Goal: Register for event/course

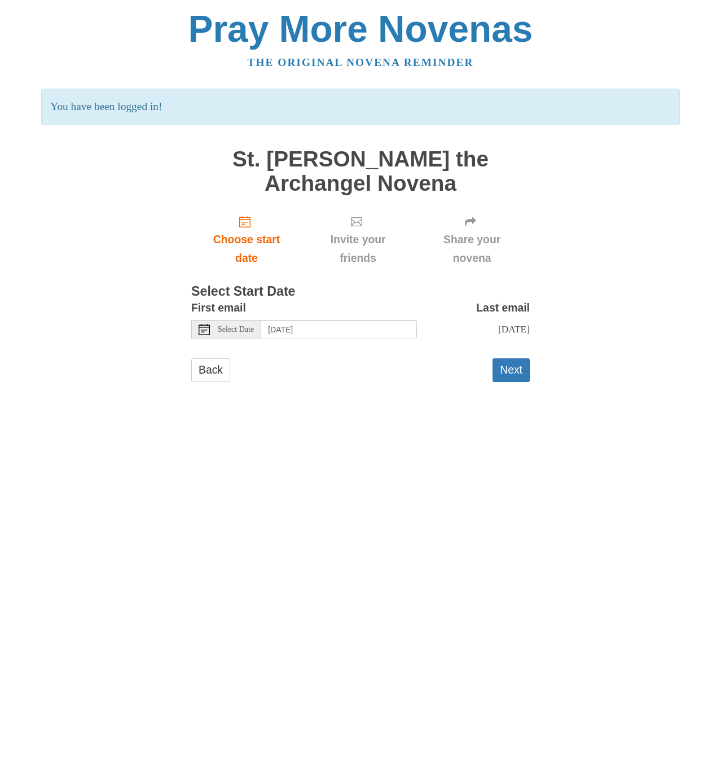
click at [246, 325] on span "Select Date" at bounding box center [236, 329] width 36 height 8
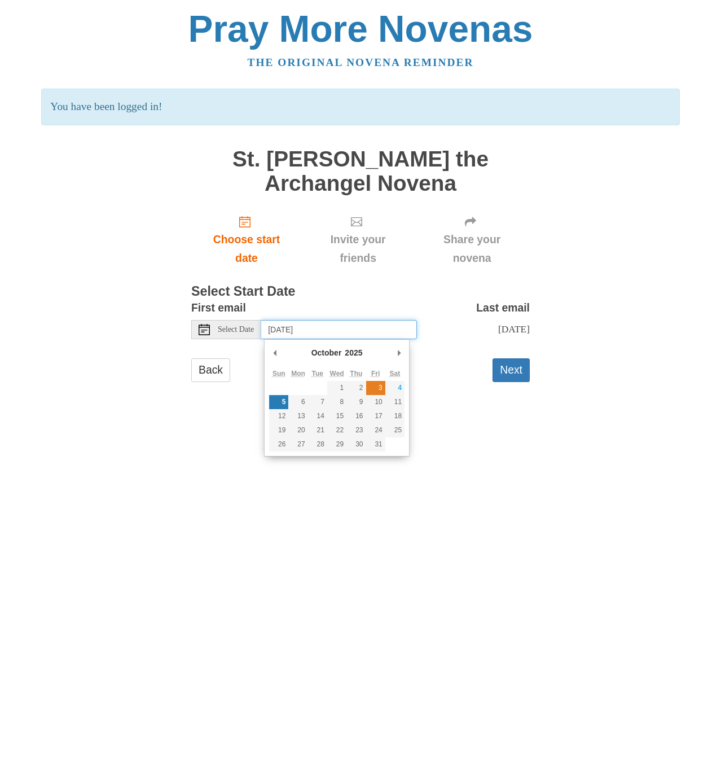
type input "[DATE]"
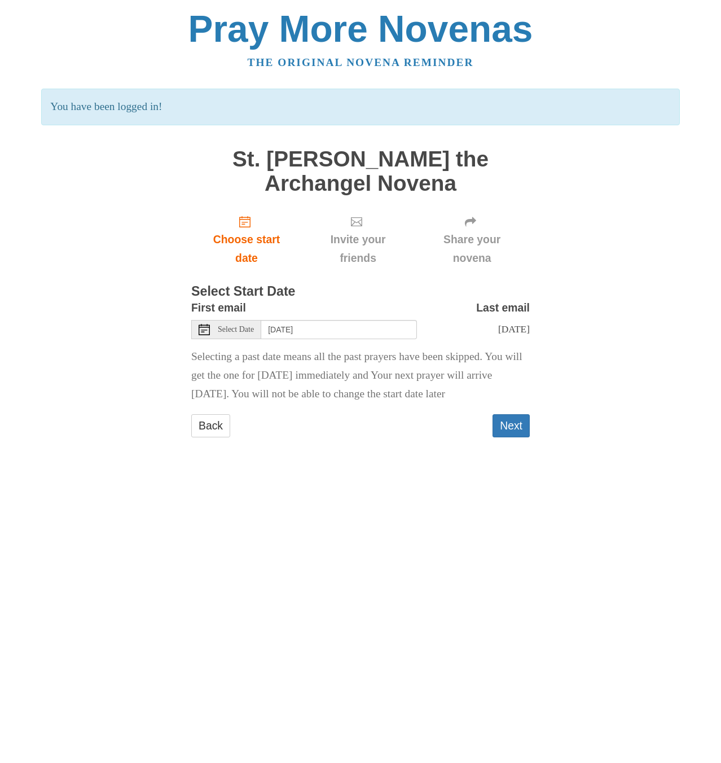
click at [353, 470] on html "Pray More Novenas The original novena reminder You have been logged in! St. [PE…" at bounding box center [360, 235] width 721 height 470
click at [494, 431] on button "Next" at bounding box center [510, 425] width 37 height 23
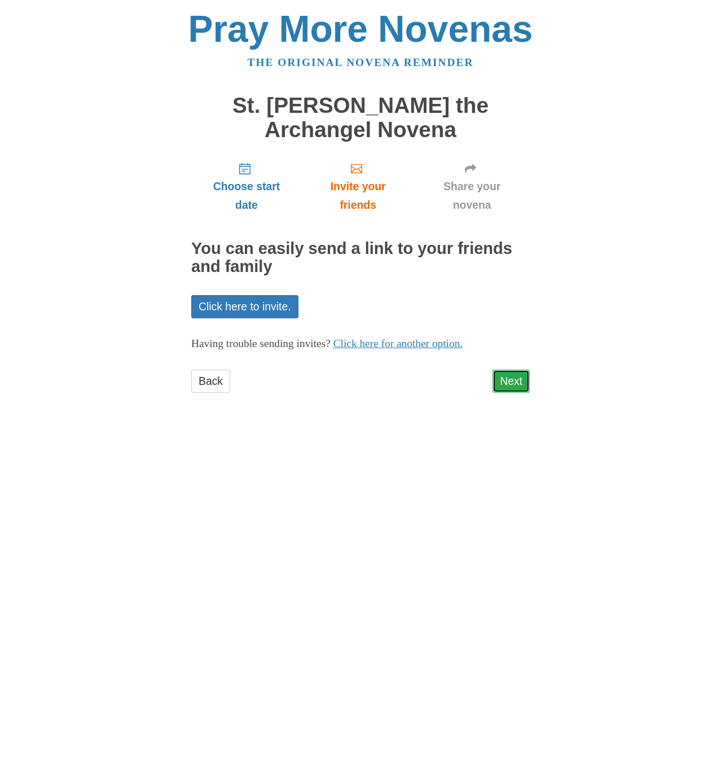
click at [514, 389] on link "Next" at bounding box center [510, 380] width 37 height 23
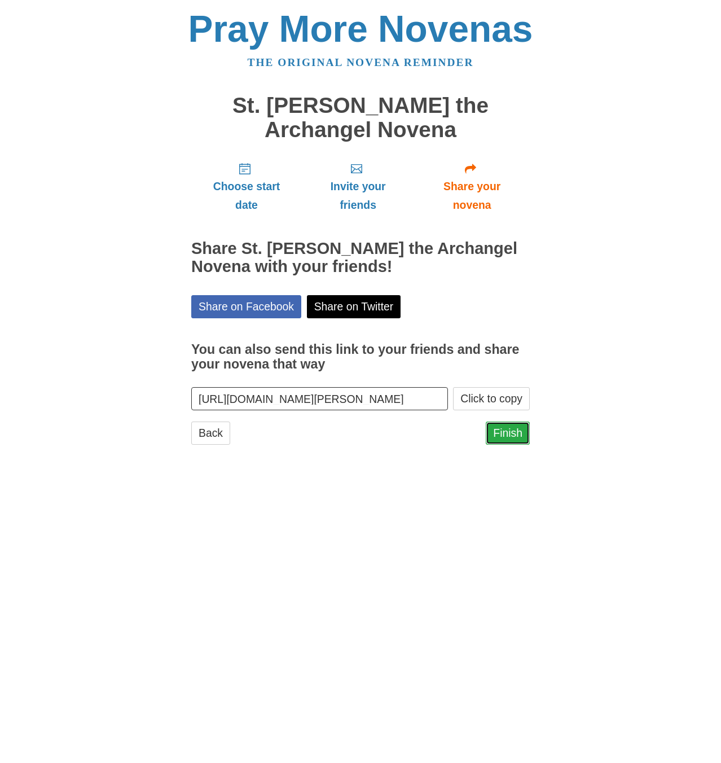
click at [512, 437] on link "Finish" at bounding box center [508, 432] width 44 height 23
